Goal: Task Accomplishment & Management: Complete application form

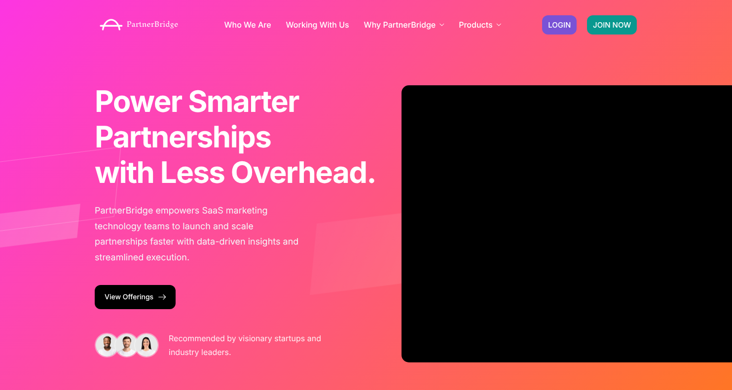
click at [605, 29] on link "JOIN NOW" at bounding box center [612, 24] width 50 height 19
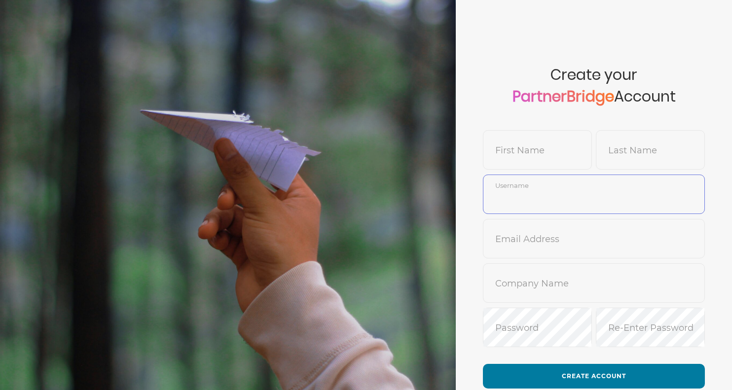
type input "SankalpBajpai"
click at [522, 146] on input "text" at bounding box center [538, 158] width 108 height 24
type input "Gautham"
paste input "pandiyan"
type input "Pandiyan"
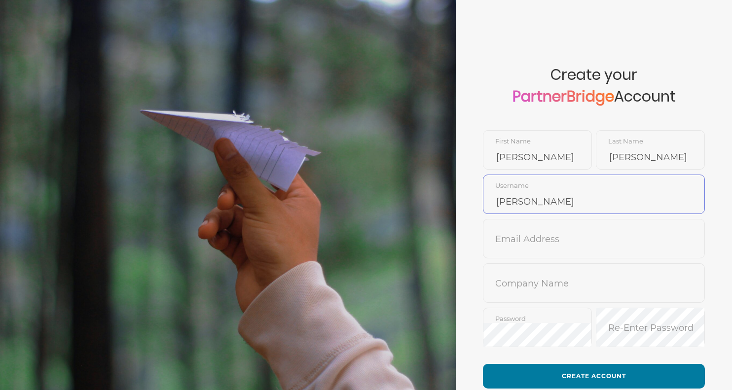
paste input "pandiyan"
type input "GauthamPandiyan"
click at [597, 234] on input "text" at bounding box center [594, 246] width 221 height 24
type input "no-reply@pendo.com"
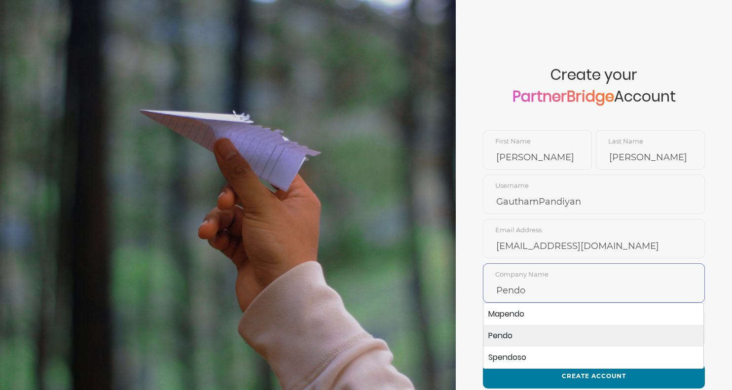
type input "Pendo"
click at [508, 332] on li "Pendo" at bounding box center [594, 336] width 220 height 22
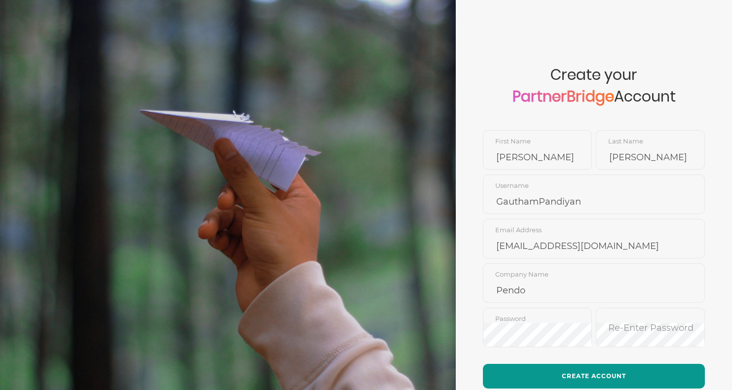
click at [553, 372] on button "Create Account" at bounding box center [594, 376] width 222 height 25
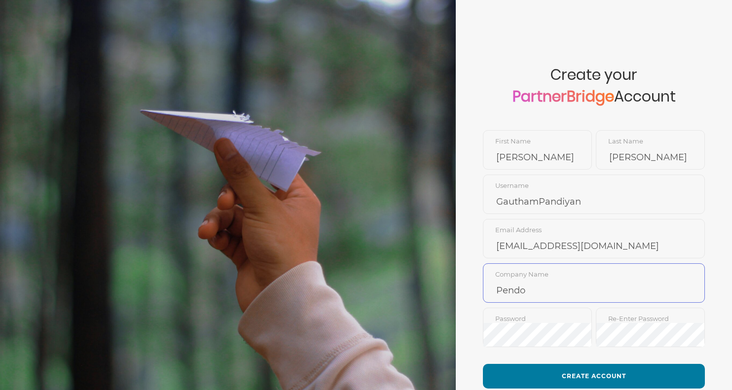
click at [522, 289] on input "Pendo" at bounding box center [594, 291] width 221 height 24
click at [586, 241] on input "no-reply@pendo.com" at bounding box center [594, 246] width 221 height 24
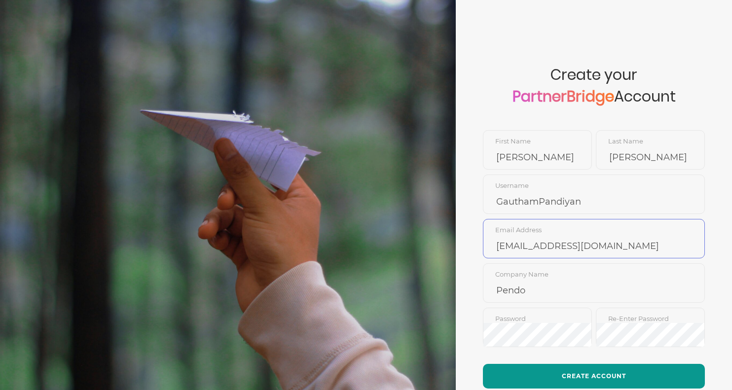
type input "no-reply@pendo.io"
click at [598, 378] on button "Create Account" at bounding box center [594, 376] width 222 height 25
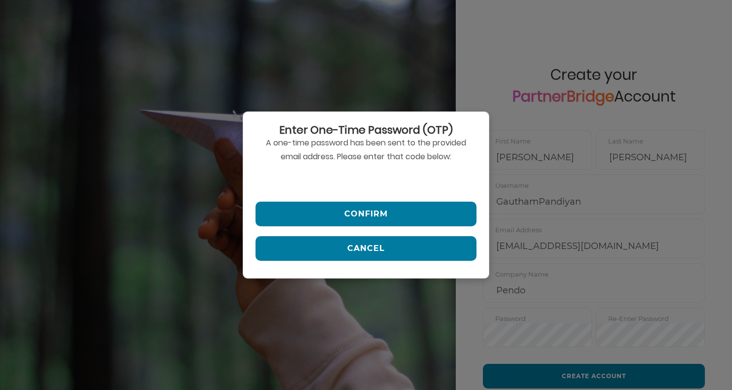
click at [375, 178] on input "text" at bounding box center [366, 180] width 221 height 24
paste input "310123"
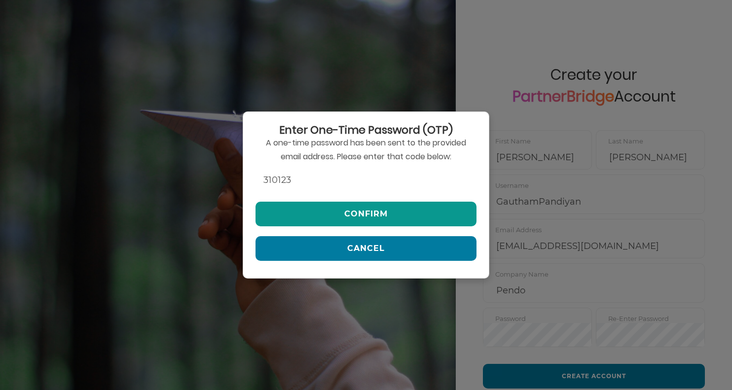
type input "310123"
click at [353, 214] on button "Confirm" at bounding box center [366, 214] width 221 height 25
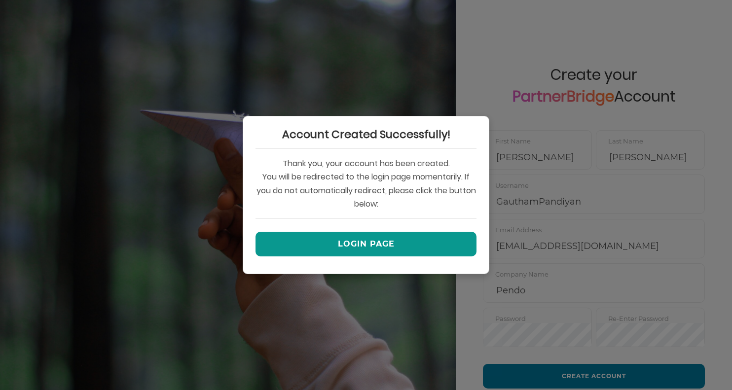
click at [363, 241] on button "Login Page" at bounding box center [366, 244] width 221 height 25
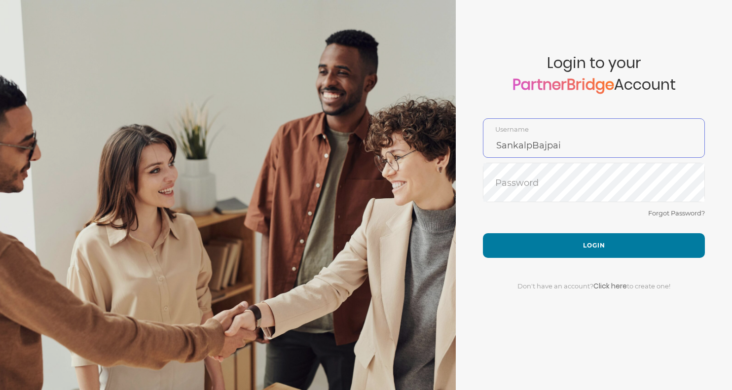
click at [558, 144] on input "SankalpBajpai" at bounding box center [594, 146] width 221 height 24
paste input "310123"
drag, startPoint x: 539, startPoint y: 146, endPoint x: 580, endPoint y: 146, distance: 41.0
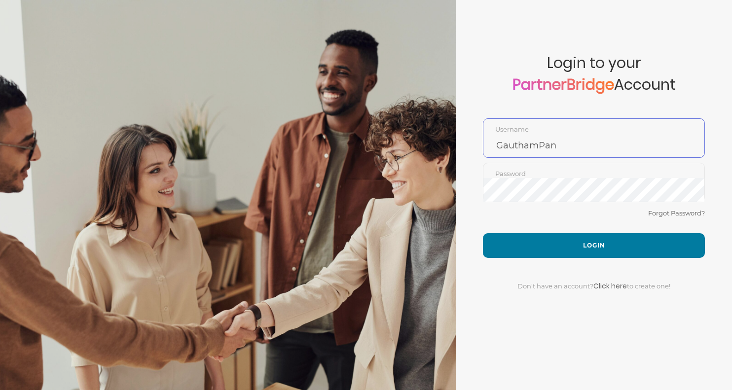
click at [580, 146] on input "GauthamPan" at bounding box center [594, 146] width 221 height 24
paste input "pandiy"
type input "GauthamPandiyan"
click at [609, 232] on div "Forgot Password?" at bounding box center [594, 220] width 222 height 26
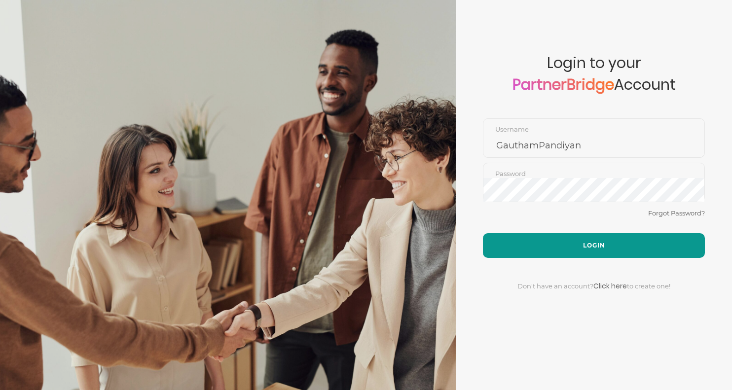
click at [604, 237] on button "Login" at bounding box center [594, 245] width 222 height 25
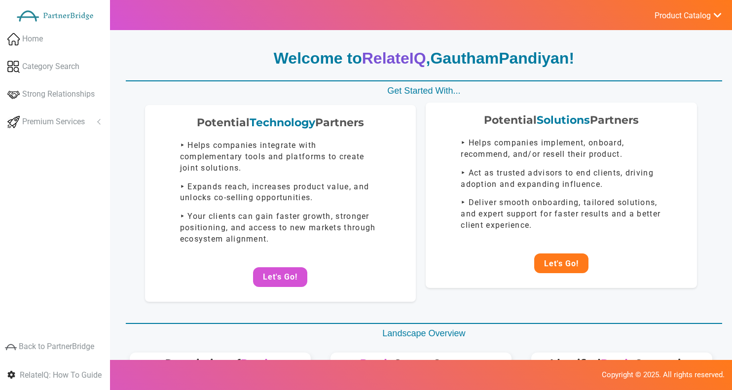
click at [536, 244] on button "Let's Go!" at bounding box center [561, 264] width 54 height 20
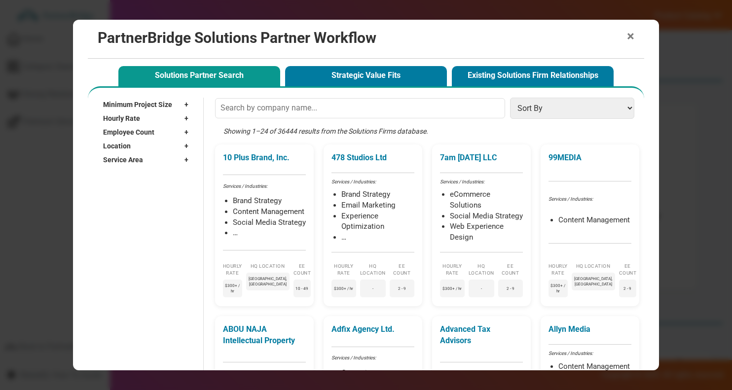
click at [632, 36] on span "×" at bounding box center [630, 37] width 7 height 14
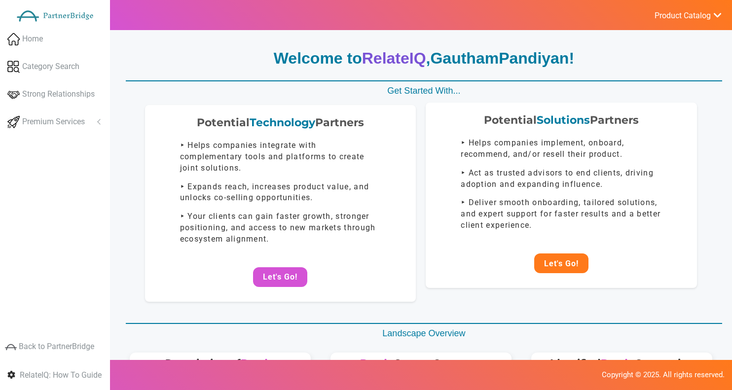
click at [566, 244] on button "Let's Go!" at bounding box center [561, 264] width 54 height 20
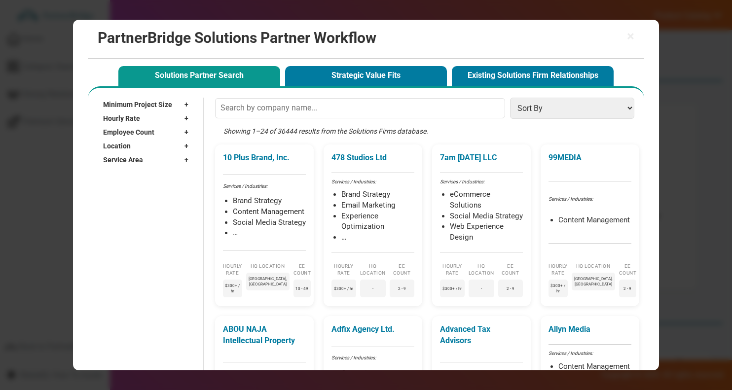
click at [184, 105] on div "Minimum Project Size +" at bounding box center [148, 105] width 91 height 14
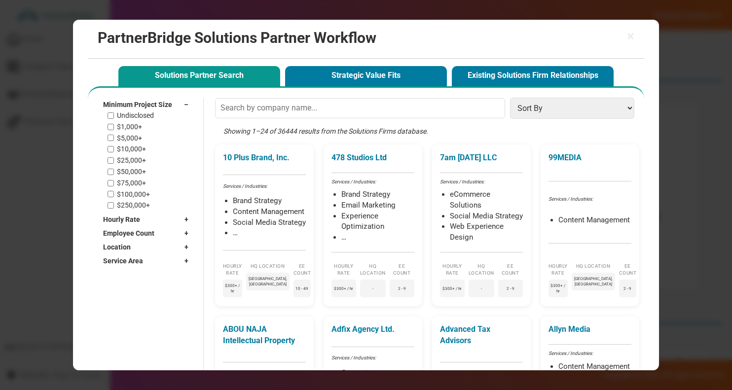
click at [131, 153] on div "Undisclosed $1,000+ $5,000+ $10,000+ $25,000+ $50,000+ $75,000+ $100,000+ $250,…" at bounding box center [151, 161] width 86 height 98
click at [131, 147] on label "$10,000+" at bounding box center [131, 149] width 29 height 8
click at [114, 147] on input "$10,000+" at bounding box center [111, 149] width 6 height 6
checkbox input "true"
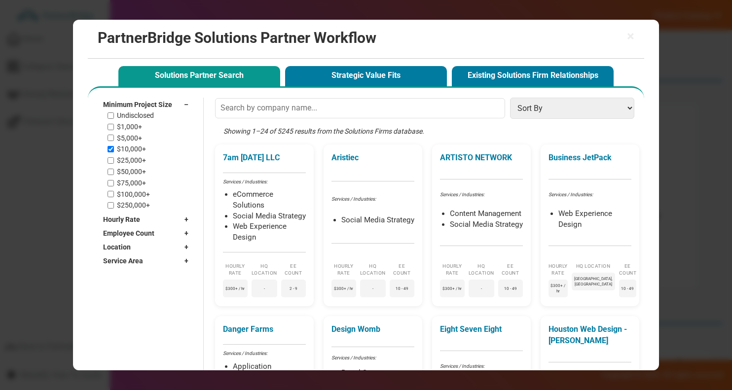
click at [132, 124] on label "$1,000+" at bounding box center [129, 127] width 25 height 8
click at [114, 124] on input "$1,000+" at bounding box center [111, 127] width 6 height 6
checkbox input "true"
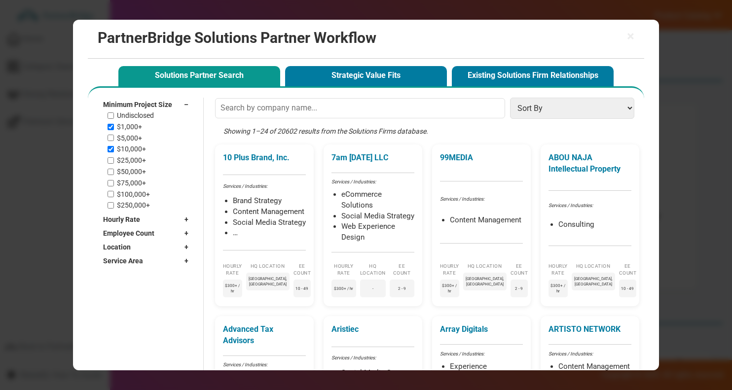
click at [131, 188] on div "Undisclosed $1,000+ $5,000+ $10,000+ $25,000+ $50,000+ $75,000+ $100,000+ $250,…" at bounding box center [151, 161] width 86 height 98
click at [130, 183] on label "$75,000+" at bounding box center [131, 183] width 29 height 8
click at [114, 183] on input "$75,000+" at bounding box center [111, 183] width 6 height 6
checkbox input "true"
click at [133, 124] on label "$1,000+" at bounding box center [129, 127] width 25 height 8
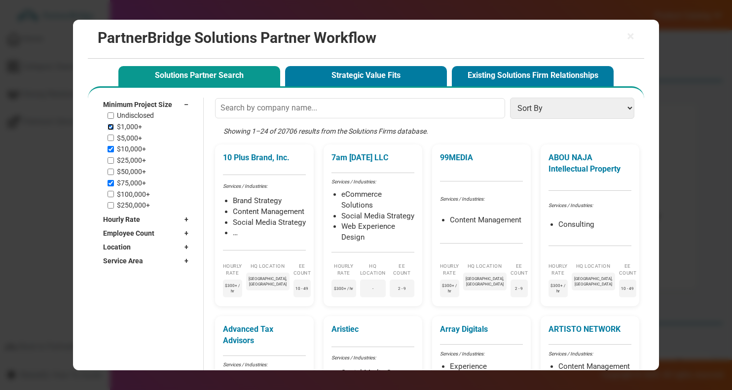
click at [114, 124] on input "$1,000+" at bounding box center [111, 127] width 6 height 6
checkbox input "false"
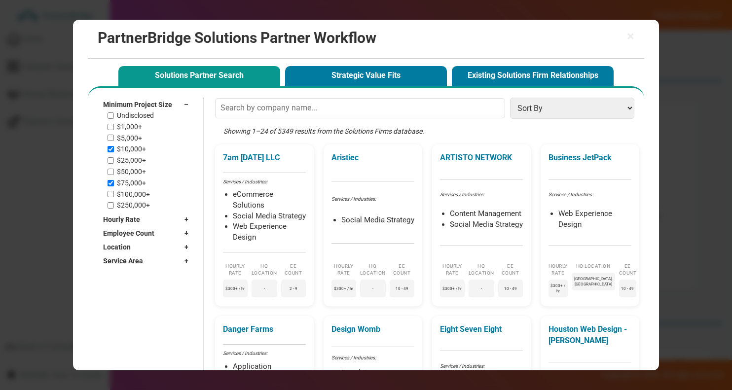
click at [133, 151] on label "$10,000+" at bounding box center [131, 149] width 29 height 8
click at [114, 151] on input "$10,000+" at bounding box center [111, 149] width 6 height 6
checkbox input "false"
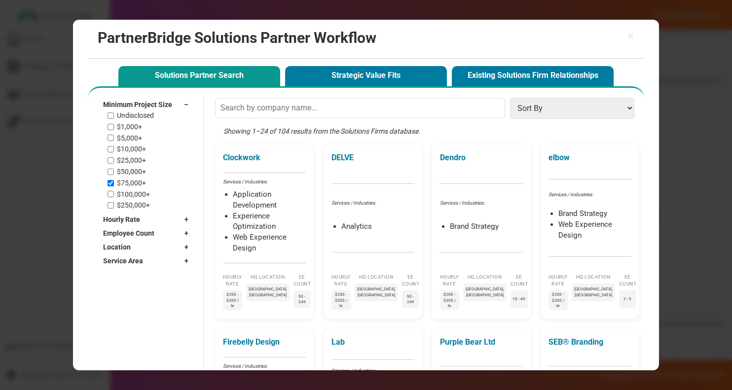
click at [126, 185] on label "$75,000+" at bounding box center [131, 183] width 29 height 8
click at [114, 185] on input "$75,000+" at bounding box center [111, 183] width 6 height 6
checkbox input "false"
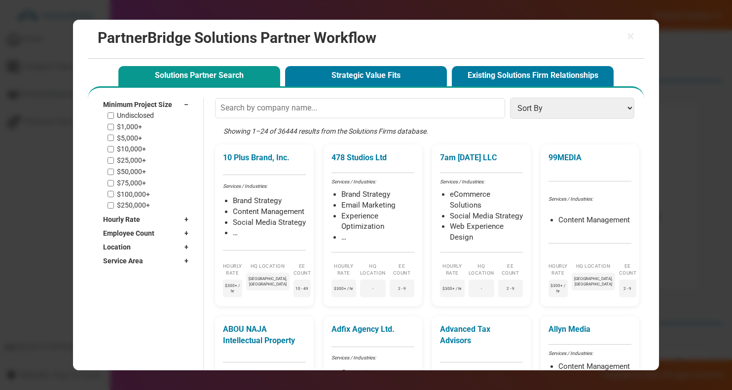
click at [187, 103] on span "–" at bounding box center [188, 105] width 9 height 10
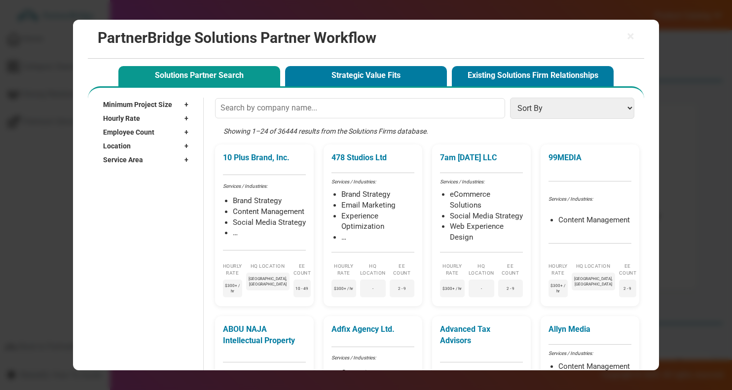
click at [165, 117] on div "Hourly Rate +" at bounding box center [148, 119] width 91 height 14
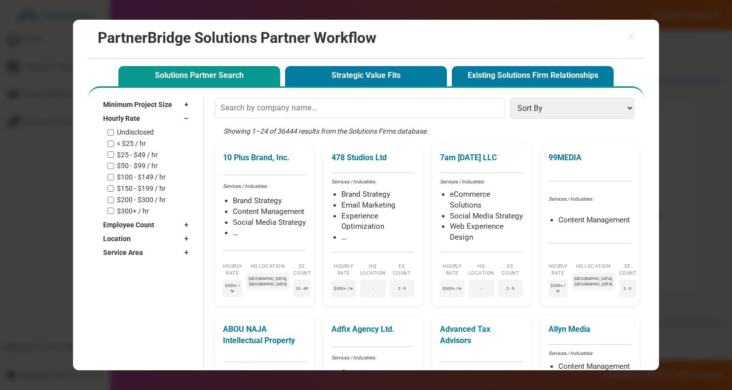
click at [149, 224] on span "Employee Count" at bounding box center [128, 225] width 51 height 10
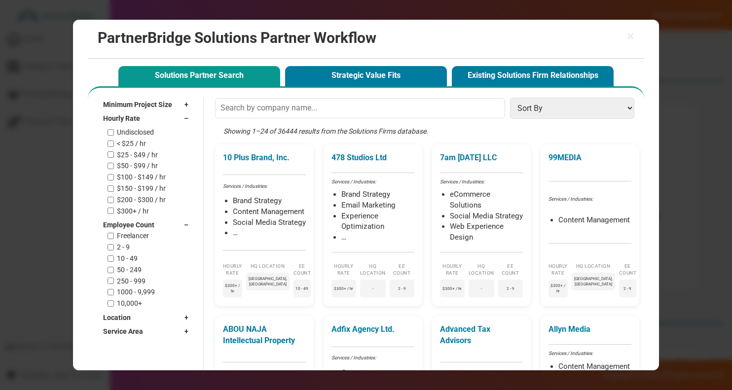
click at [158, 116] on div "Hourly Rate –" at bounding box center [148, 119] width 91 height 14
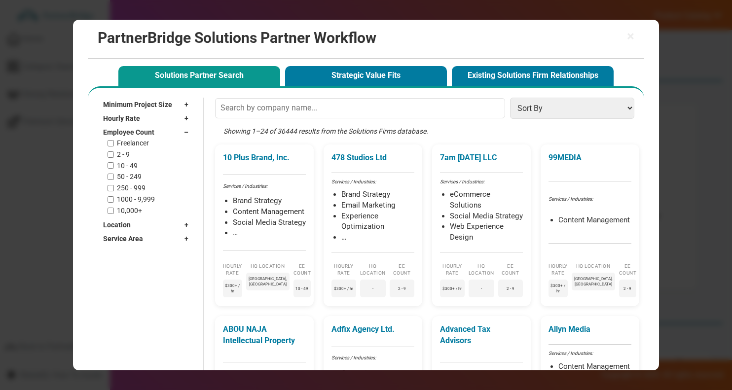
click at [143, 129] on span "Employee Count" at bounding box center [128, 132] width 51 height 10
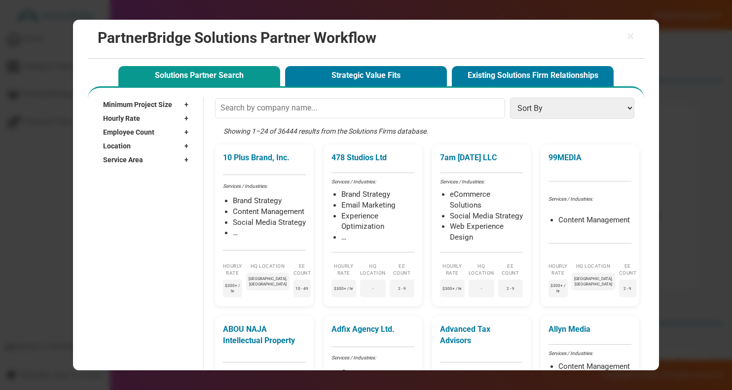
click at [143, 146] on div "Location +" at bounding box center [148, 146] width 91 height 14
click at [143, 157] on input "text" at bounding box center [143, 160] width 80 height 15
type input "[GEOGRAPHIC_DATA]"
click at [138, 185] on label "[GEOGRAPHIC_DATA], [GEOGRAPHIC_DATA]" at bounding box center [149, 198] width 64 height 33
click at [114, 195] on input "[GEOGRAPHIC_DATA], [GEOGRAPHIC_DATA]" at bounding box center [111, 198] width 6 height 6
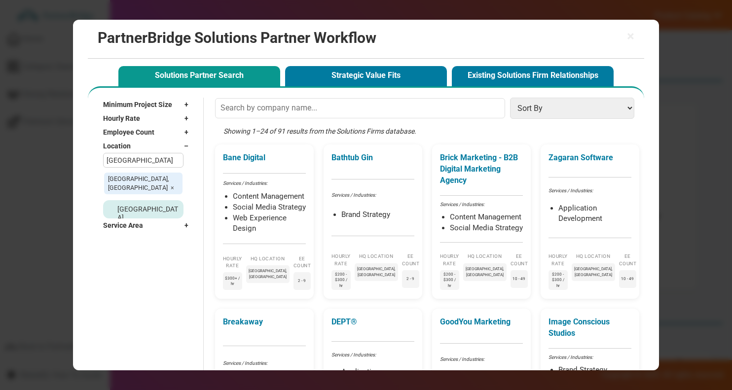
click at [164, 178] on span "[GEOGRAPHIC_DATA], [GEOGRAPHIC_DATA] ×" at bounding box center [143, 184] width 78 height 22
click at [171, 184] on span "×" at bounding box center [172, 187] width 3 height 7
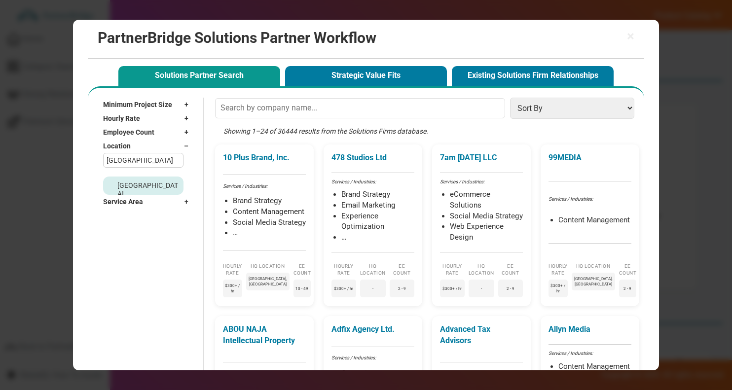
checkbox input "false"
click at [186, 146] on span "–" at bounding box center [188, 146] width 9 height 10
click at [184, 160] on div "Service Area +" at bounding box center [148, 160] width 91 height 14
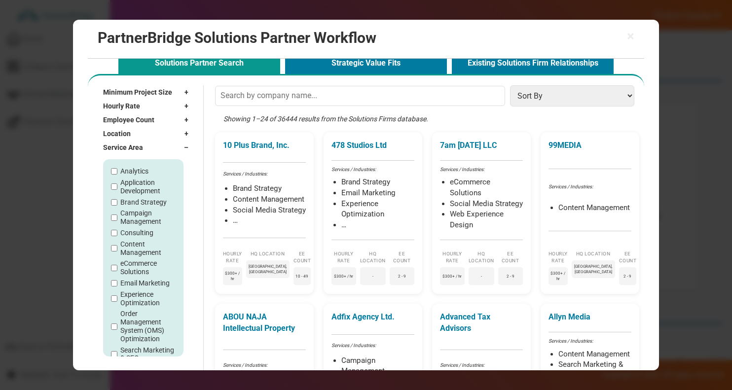
click at [146, 204] on label "Brand Strategy" at bounding box center [143, 202] width 46 height 8
click at [117, 204] on input "Brand Strategy" at bounding box center [114, 202] width 6 height 6
checkbox input "true"
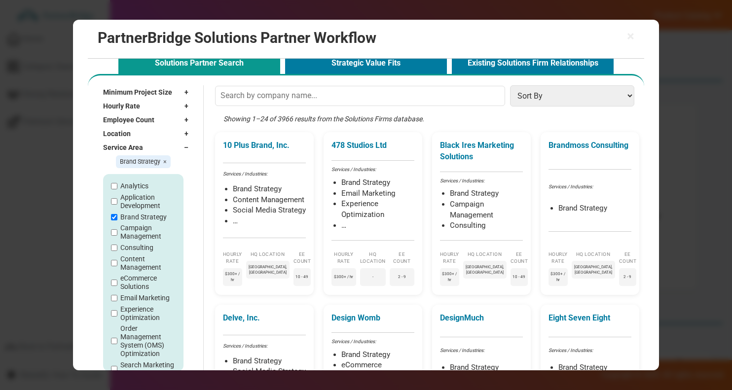
click at [138, 239] on label "Campaign Management" at bounding box center [147, 232] width 55 height 17
click at [117, 236] on input "Campaign Management" at bounding box center [114, 232] width 6 height 6
checkbox input "true"
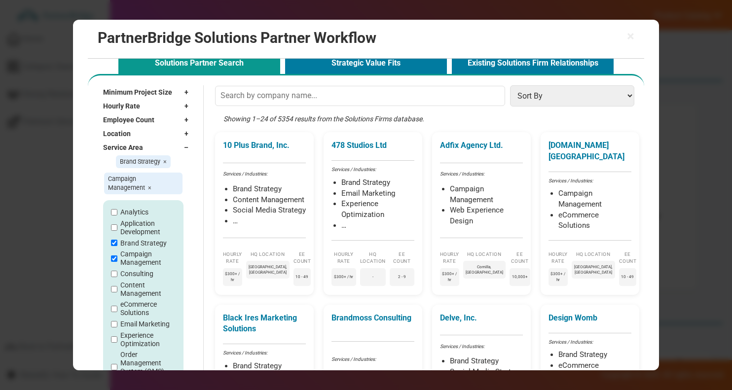
click at [133, 244] on label "Content Management" at bounding box center [147, 289] width 55 height 17
click at [117, 244] on input "Content Management" at bounding box center [114, 289] width 6 height 6
checkbox input "true"
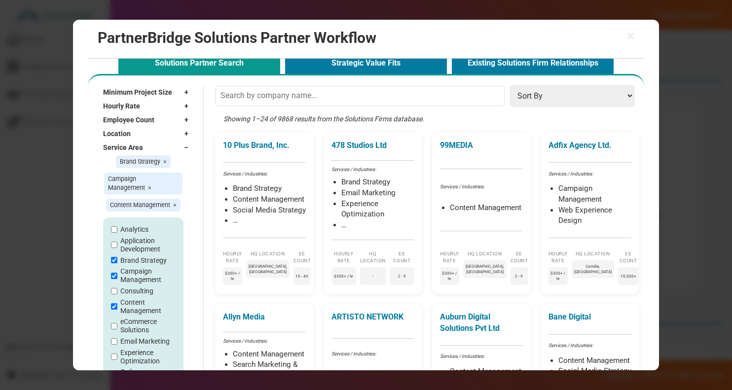
click at [125, 244] on label "Brand Strategy" at bounding box center [143, 261] width 46 height 8
click at [117, 244] on input "Brand Strategy" at bounding box center [114, 260] width 6 height 6
checkbox input "false"
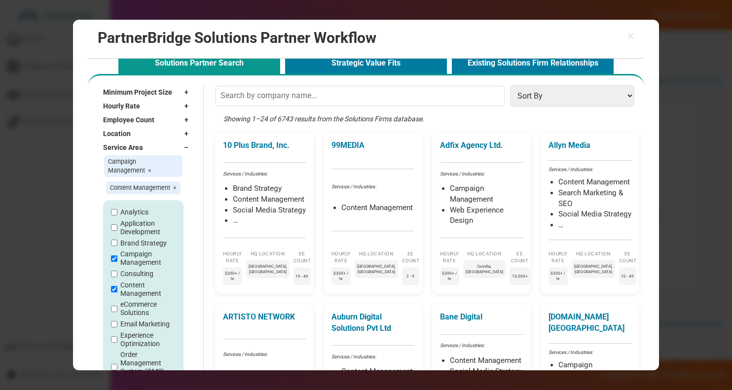
click at [126, 244] on label "Campaign Management" at bounding box center [147, 258] width 55 height 17
click at [117, 244] on input "Campaign Management" at bounding box center [114, 259] width 6 height 6
checkbox input "false"
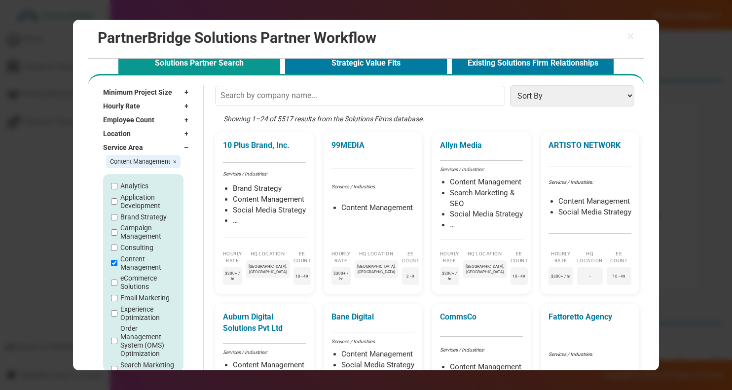
click at [129, 244] on label "Content Management" at bounding box center [147, 263] width 55 height 17
click at [117, 244] on input "Content Management" at bounding box center [114, 263] width 6 height 6
checkbox input "false"
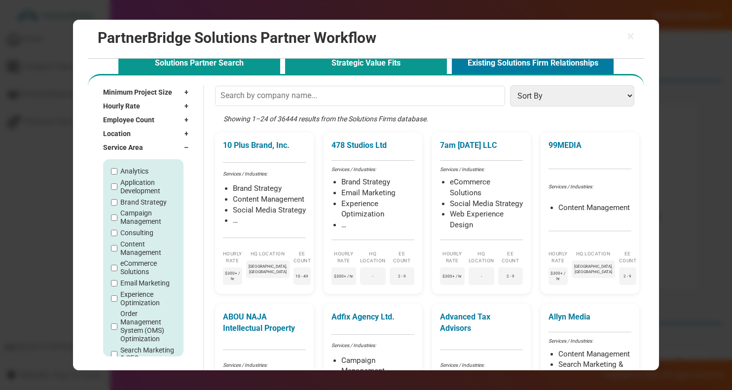
click at [327, 65] on button "Strategic Value Fits" at bounding box center [366, 64] width 162 height 20
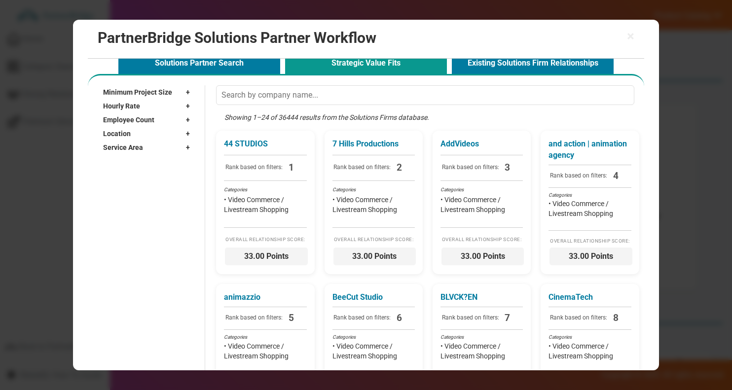
click at [149, 131] on div "Location +" at bounding box center [149, 134] width 92 height 14
click at [149, 145] on input "text" at bounding box center [143, 148] width 81 height 15
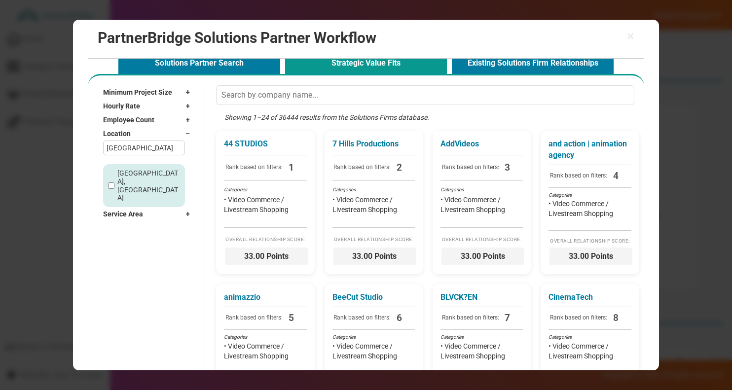
type input "[GEOGRAPHIC_DATA]"
click at [142, 168] on div "[GEOGRAPHIC_DATA], [GEOGRAPHIC_DATA]" at bounding box center [143, 185] width 81 height 43
click at [140, 175] on label "[GEOGRAPHIC_DATA], [GEOGRAPHIC_DATA]" at bounding box center [149, 185] width 65 height 33
click at [114, 183] on input "[GEOGRAPHIC_DATA], [GEOGRAPHIC_DATA]" at bounding box center [111, 186] width 6 height 6
checkbox input "true"
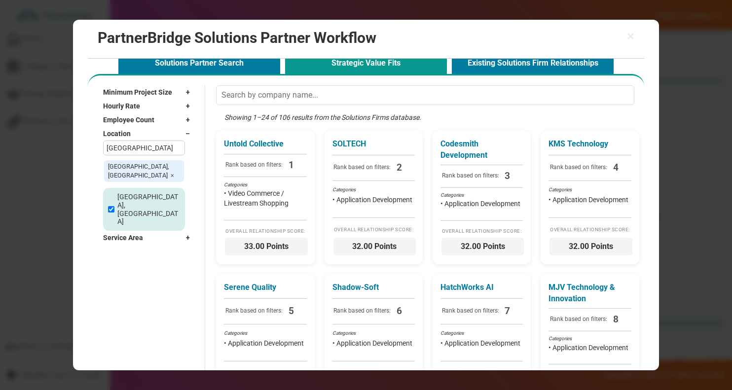
click at [146, 231] on div "Service Area +" at bounding box center [149, 238] width 92 height 14
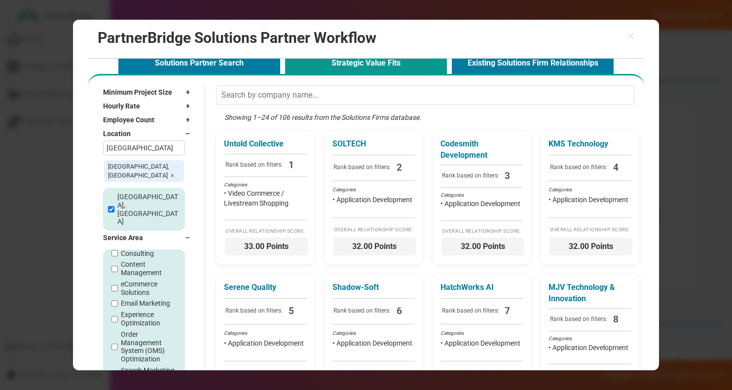
scroll to position [76, 0]
click at [143, 244] on label "eCommerce Solutions" at bounding box center [149, 282] width 56 height 17
click at [118, 244] on input "eCommerce Solutions" at bounding box center [115, 282] width 6 height 6
checkbox input "true"
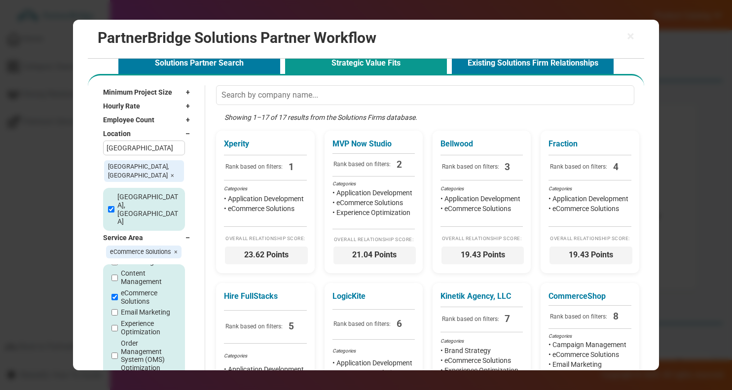
click at [140, 244] on label "Content Management" at bounding box center [149, 277] width 56 height 17
click at [118, 244] on input "Content Management" at bounding box center [115, 278] width 6 height 6
checkbox input "true"
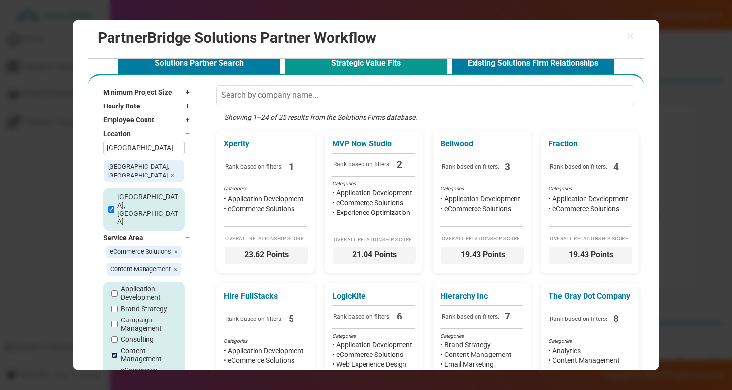
scroll to position [10, 0]
click at [137, 244] on label "Application Development" at bounding box center [149, 299] width 56 height 17
click at [118, 244] on input "Application Development" at bounding box center [115, 299] width 6 height 6
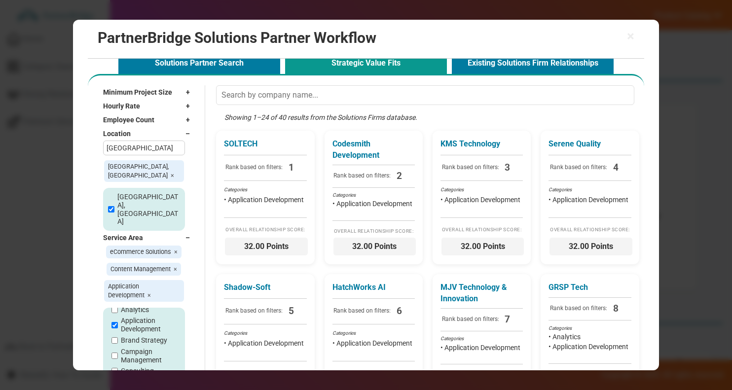
click at [135, 244] on label "Application Development" at bounding box center [149, 325] width 56 height 17
click at [118, 244] on input "Application Development" at bounding box center [115, 325] width 6 height 6
checkbox input "false"
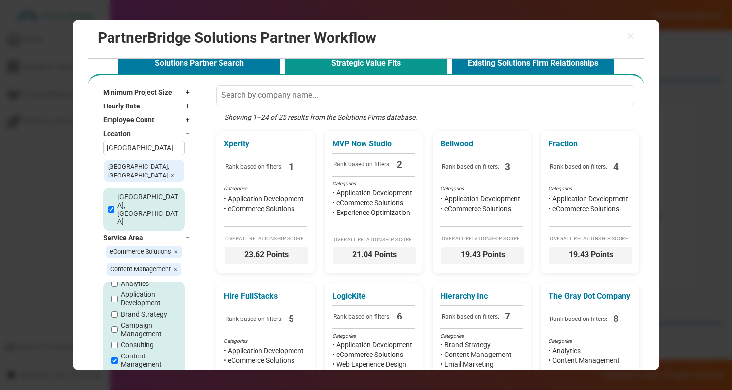
click at [133, 244] on label "Analytics" at bounding box center [135, 284] width 28 height 8
click at [118, 244] on input "Analytics" at bounding box center [115, 284] width 6 height 6
checkbox input "true"
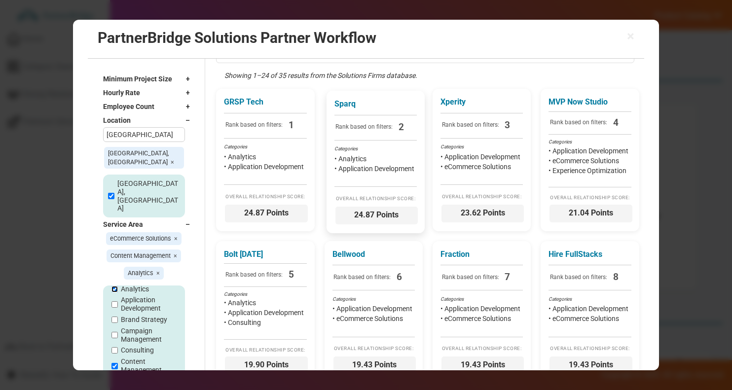
scroll to position [63, 0]
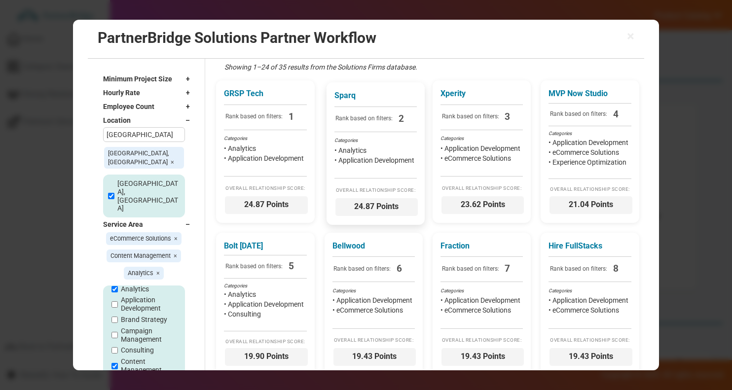
click at [382, 174] on div "Sparq Rank based on filters: 2 Categories • Analytics • Application Development…" at bounding box center [376, 153] width 98 height 142
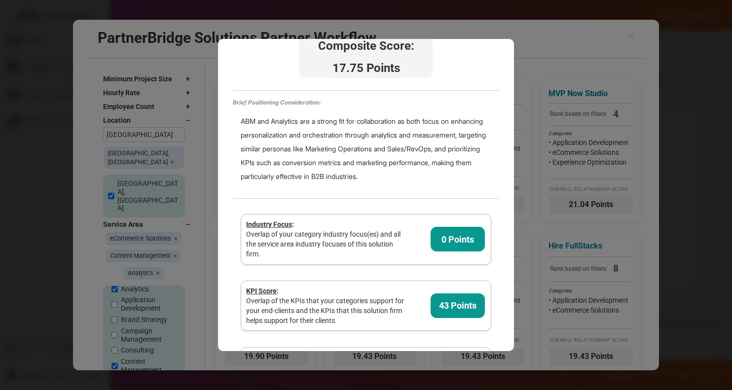
scroll to position [46, 0]
